Goal: Information Seeking & Learning: Find specific fact

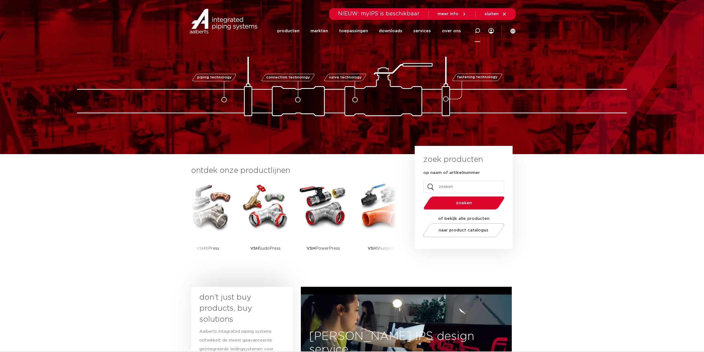
click at [479, 31] on icon at bounding box center [478, 31] width 6 height 6
paste input "0893431"
type input "0893431"
click button "Zoeken" at bounding box center [0, 0] width 0 height 0
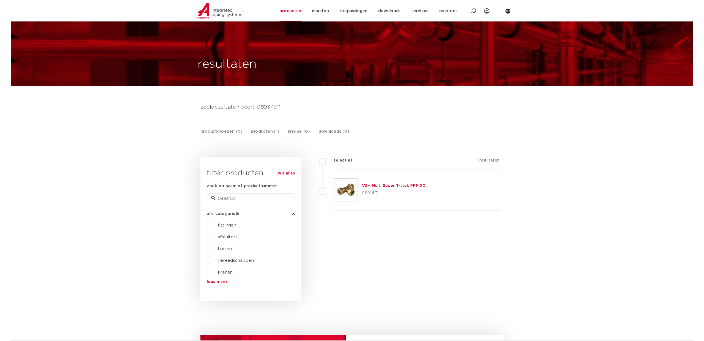
scroll to position [57, 0]
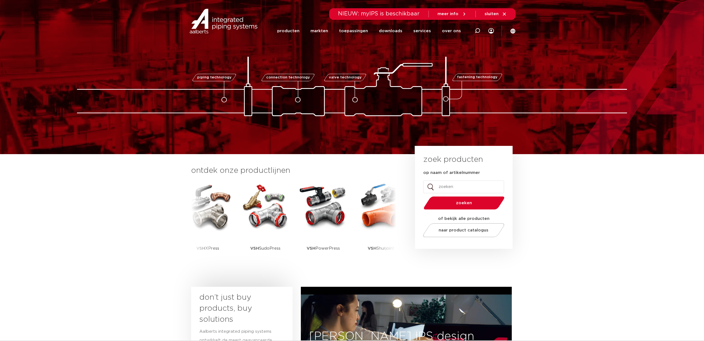
click at [451, 188] on input "op naam of artikelnummer" at bounding box center [463, 186] width 81 height 13
paste input "0893431"
type input "0893431"
click at [469, 204] on span "zoeken" at bounding box center [464, 203] width 53 height 4
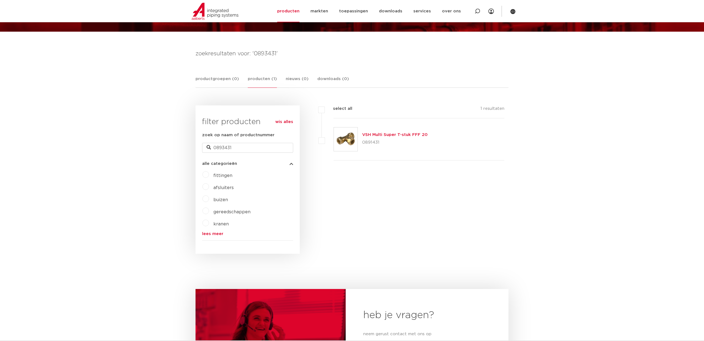
scroll to position [57, 0]
click at [477, 10] on icon at bounding box center [478, 12] width 6 height 6
click at [212, 14] on img at bounding box center [215, 11] width 47 height 17
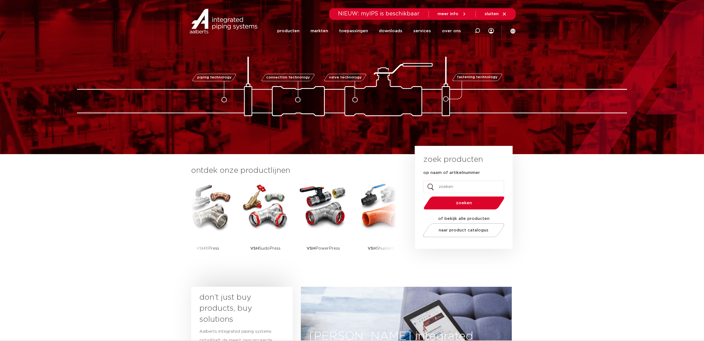
click at [454, 187] on input "op naam of artikelnummer" at bounding box center [463, 186] width 81 height 13
paste input "8711985263596"
type input "8711985263596"
click at [422, 196] on button "zoeken" at bounding box center [464, 203] width 85 height 14
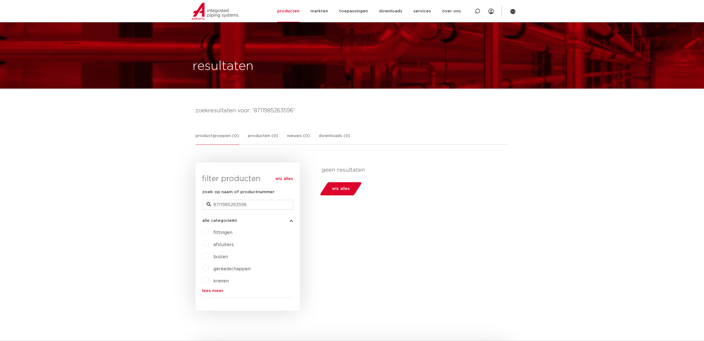
scroll to position [57, 0]
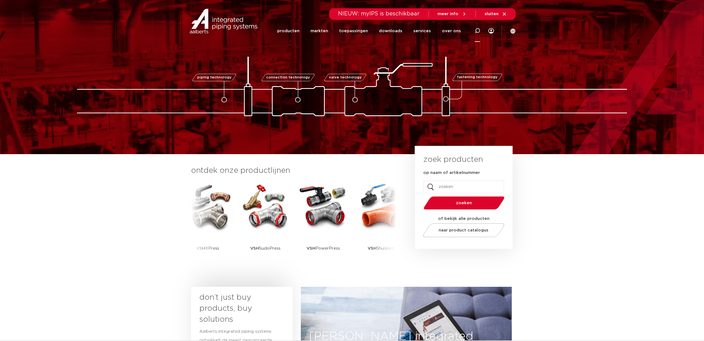
click at [479, 28] on div at bounding box center [478, 31] width 6 height 22
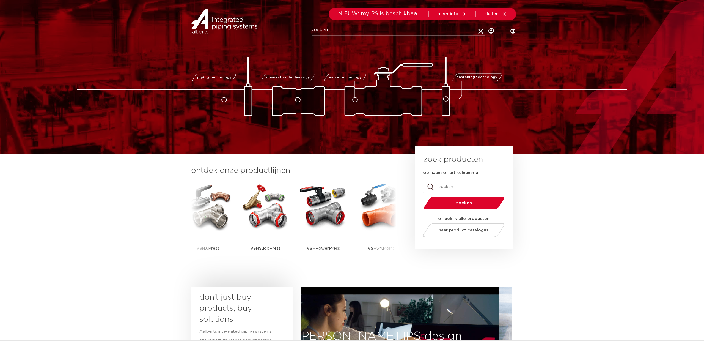
click at [457, 185] on input "op naam of artikelnummer" at bounding box center [463, 186] width 81 height 13
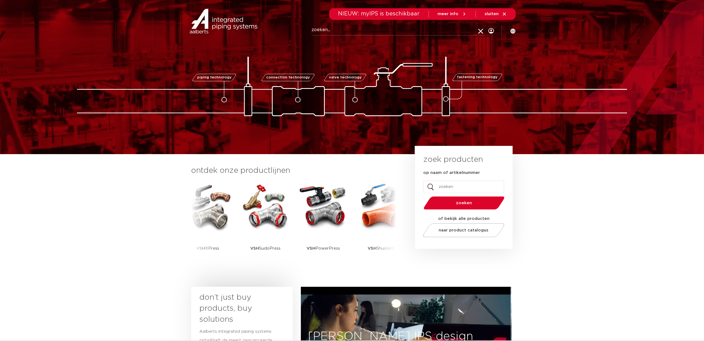
paste input "0893442"
type input "0893442"
click at [466, 204] on span "zoeken" at bounding box center [464, 203] width 53 height 4
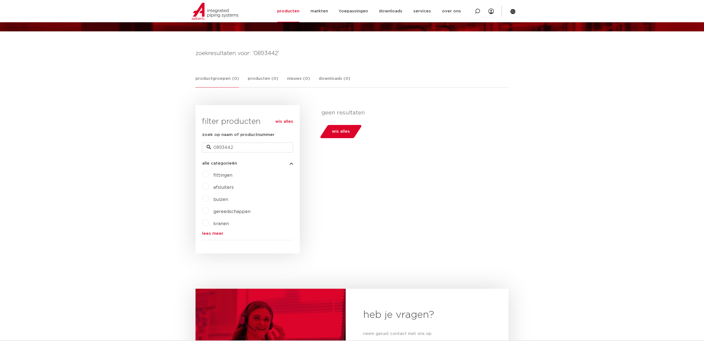
scroll to position [57, 0]
click at [393, 11] on link "downloads" at bounding box center [390, 11] width 23 height 22
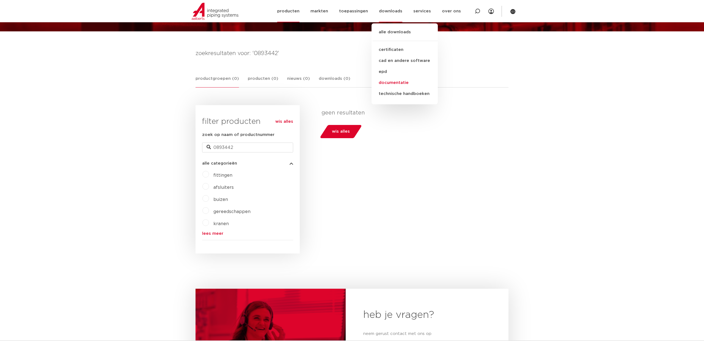
click at [402, 83] on link "documentatie" at bounding box center [405, 82] width 66 height 11
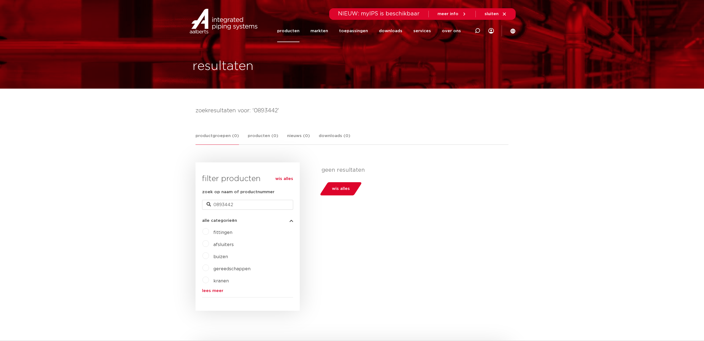
scroll to position [57, 0]
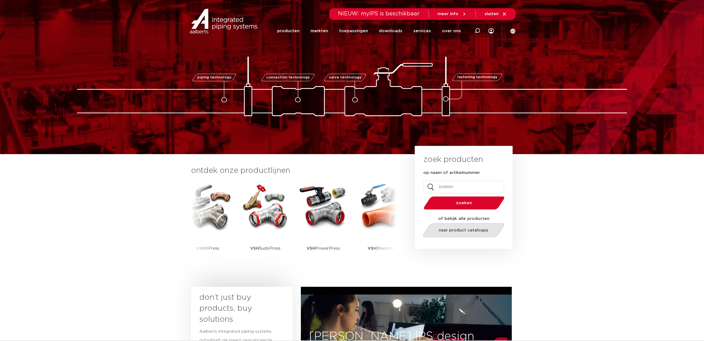
click at [471, 231] on span "naar product catalogus" at bounding box center [464, 230] width 50 height 4
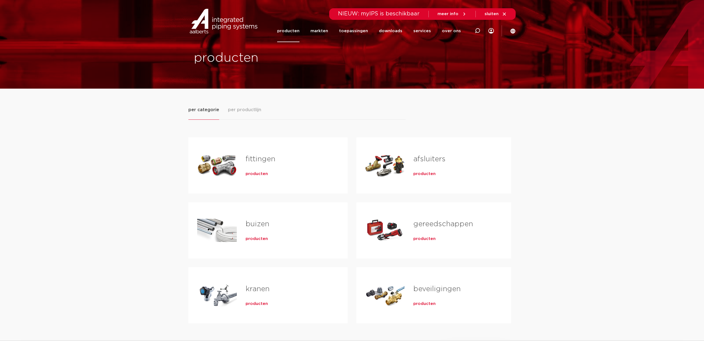
click at [257, 173] on span "producten" at bounding box center [257, 174] width 22 height 6
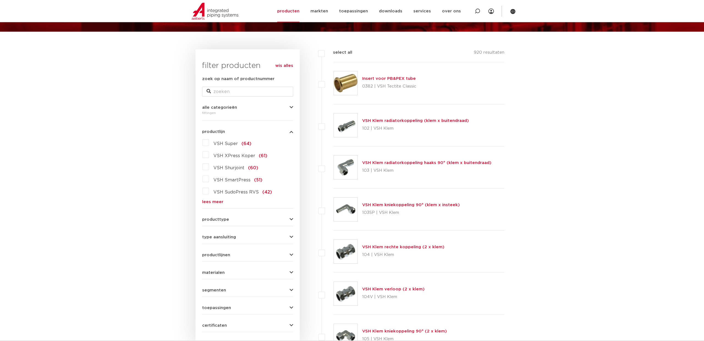
scroll to position [57, 0]
click at [239, 94] on input "zoek op naam of productnummer" at bounding box center [247, 91] width 91 height 10
paste input "0893442"
type input "0893442"
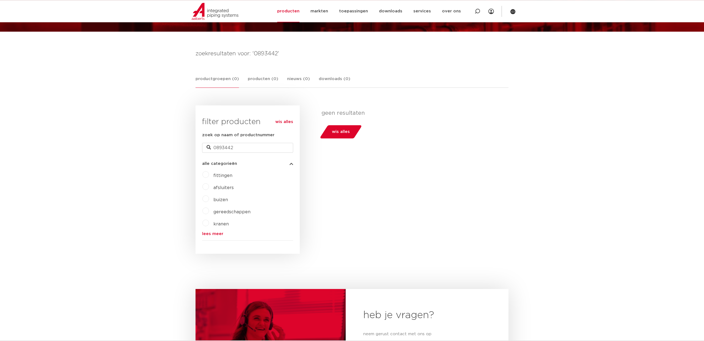
scroll to position [57, 0]
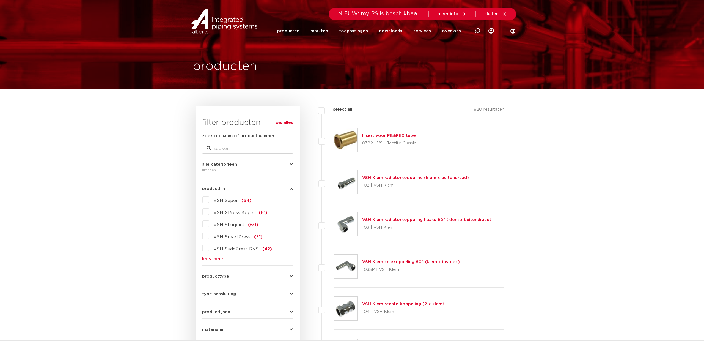
scroll to position [57, 0]
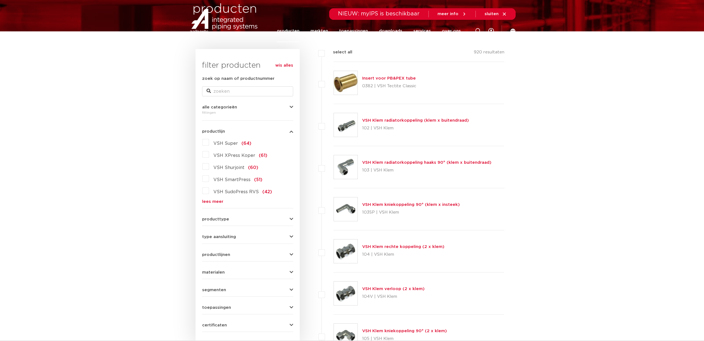
click at [216, 203] on link "lees meer" at bounding box center [247, 201] width 91 height 4
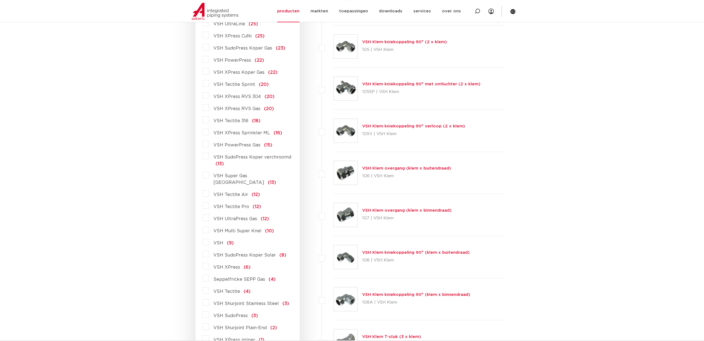
scroll to position [429, 0]
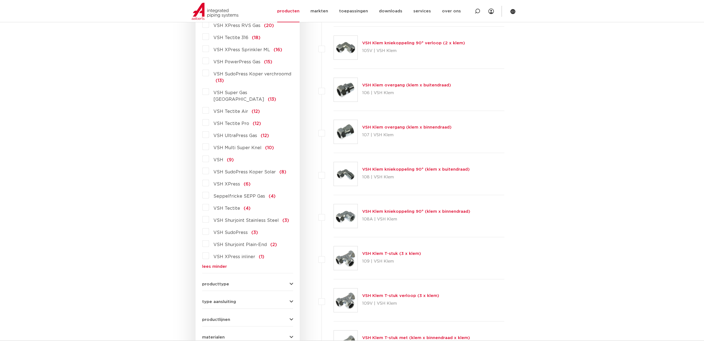
click at [248, 144] on label "VSH Multi Super Knel (10)" at bounding box center [241, 146] width 65 height 9
click at [0, 0] on input "VSH Multi Super Knel (10)" at bounding box center [0, 0] width 0 height 0
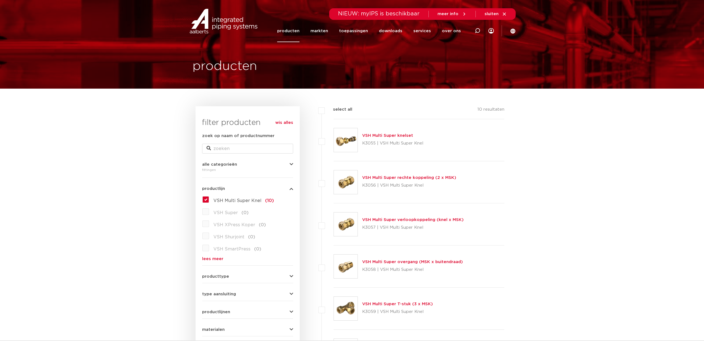
click at [239, 156] on form "zoek op naam of productnummer alle categorieën [GEOGRAPHIC_DATA] [GEOGRAPHIC_DA…" at bounding box center [247, 261] width 91 height 256
click at [240, 153] on input "zoek op naam of productnummer" at bounding box center [247, 149] width 91 height 10
paste input "12XR3/8"
type input "12XR3/8"
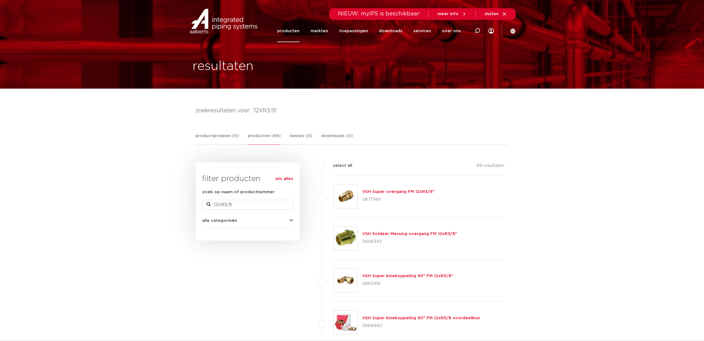
click at [218, 24] on img at bounding box center [223, 21] width 70 height 25
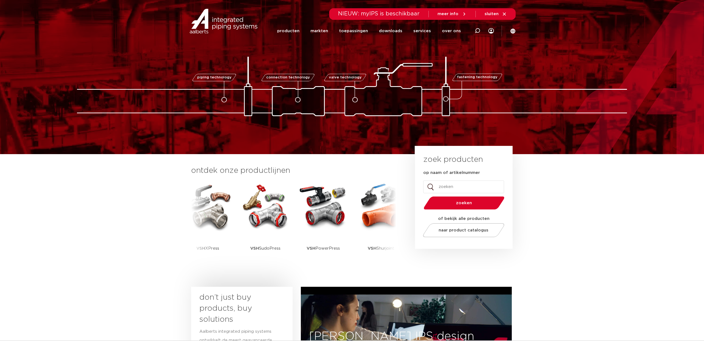
click at [467, 185] on input "op naam of artikelnummer" at bounding box center [463, 186] width 81 height 13
paste input "0893442"
type input "0893442"
click at [422, 196] on button "zoeken" at bounding box center [464, 203] width 85 height 14
